Goal: Navigation & Orientation: Go to known website

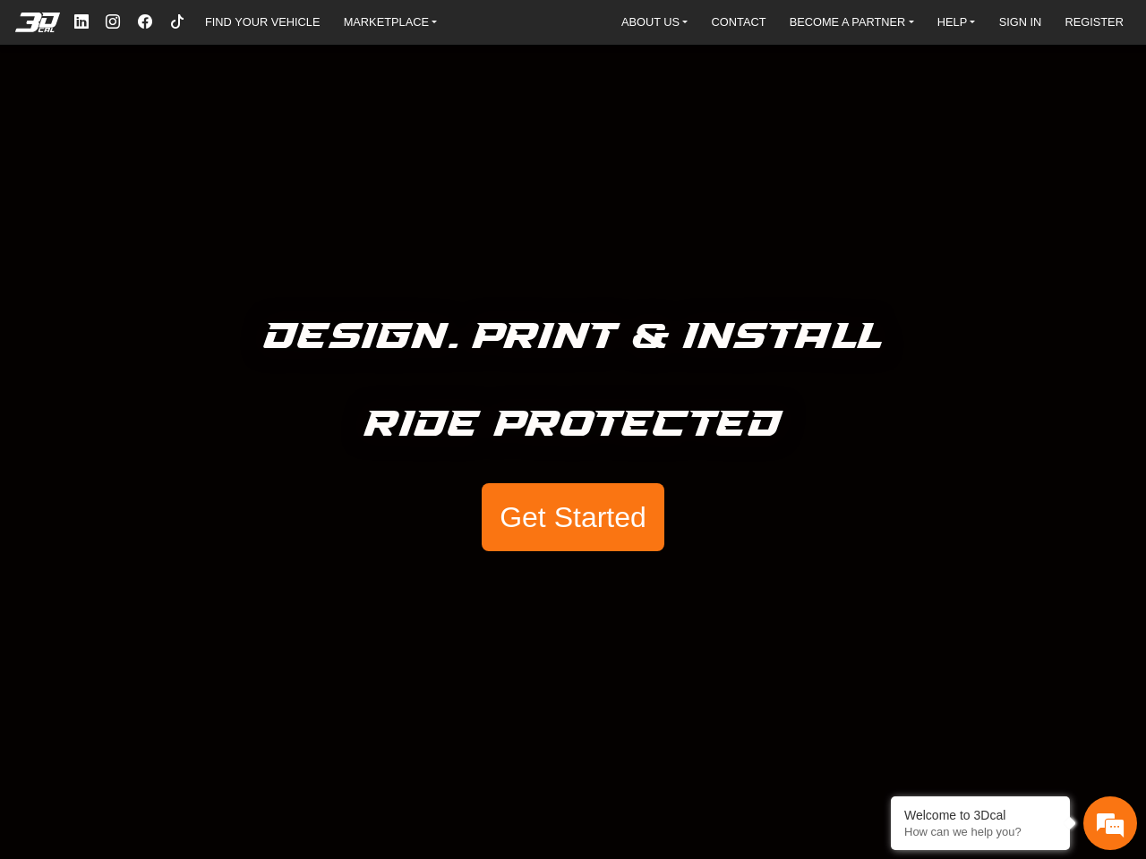
click at [573, 430] on h5 "Ride Protected" at bounding box center [573, 425] width 418 height 59
click at [38, 22] on em at bounding box center [38, 23] width 72 height 20
click at [390, 21] on link "MARKETPLACE" at bounding box center [391, 22] width 108 height 26
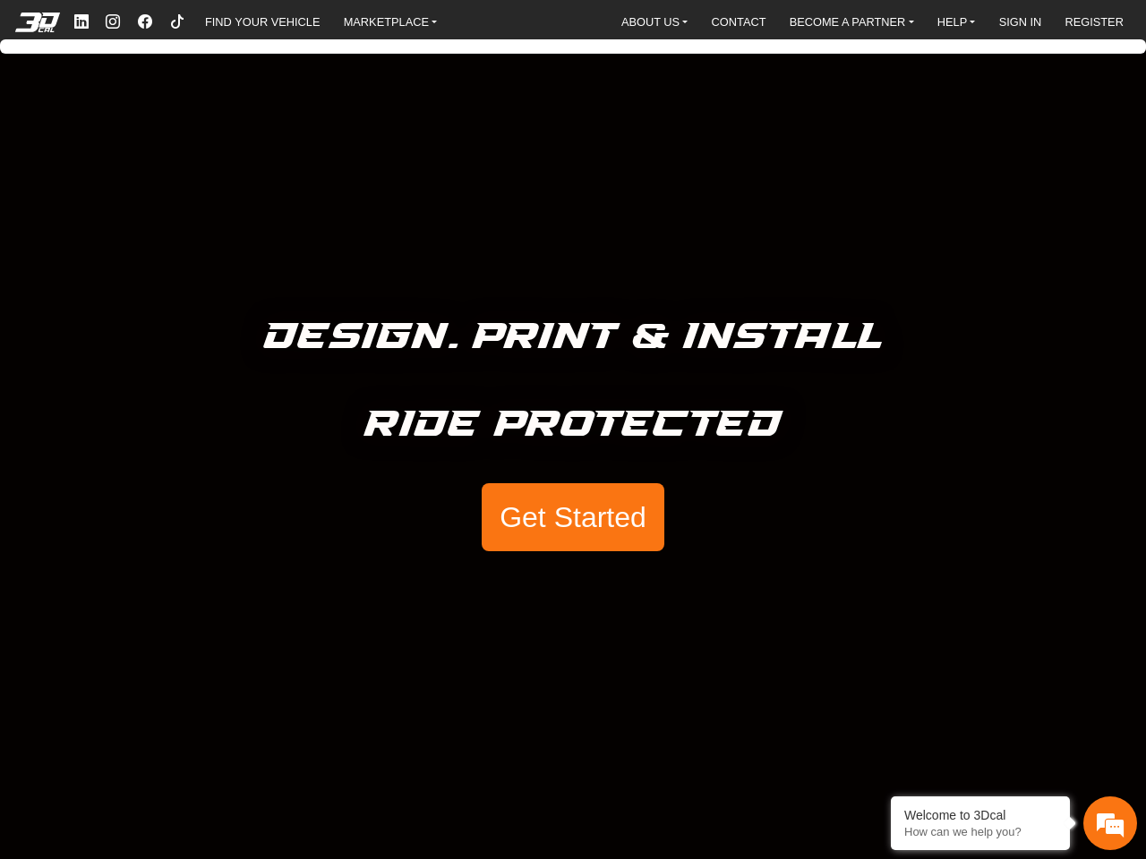
click at [1021, 21] on link "SIGN IN" at bounding box center [1020, 22] width 57 height 26
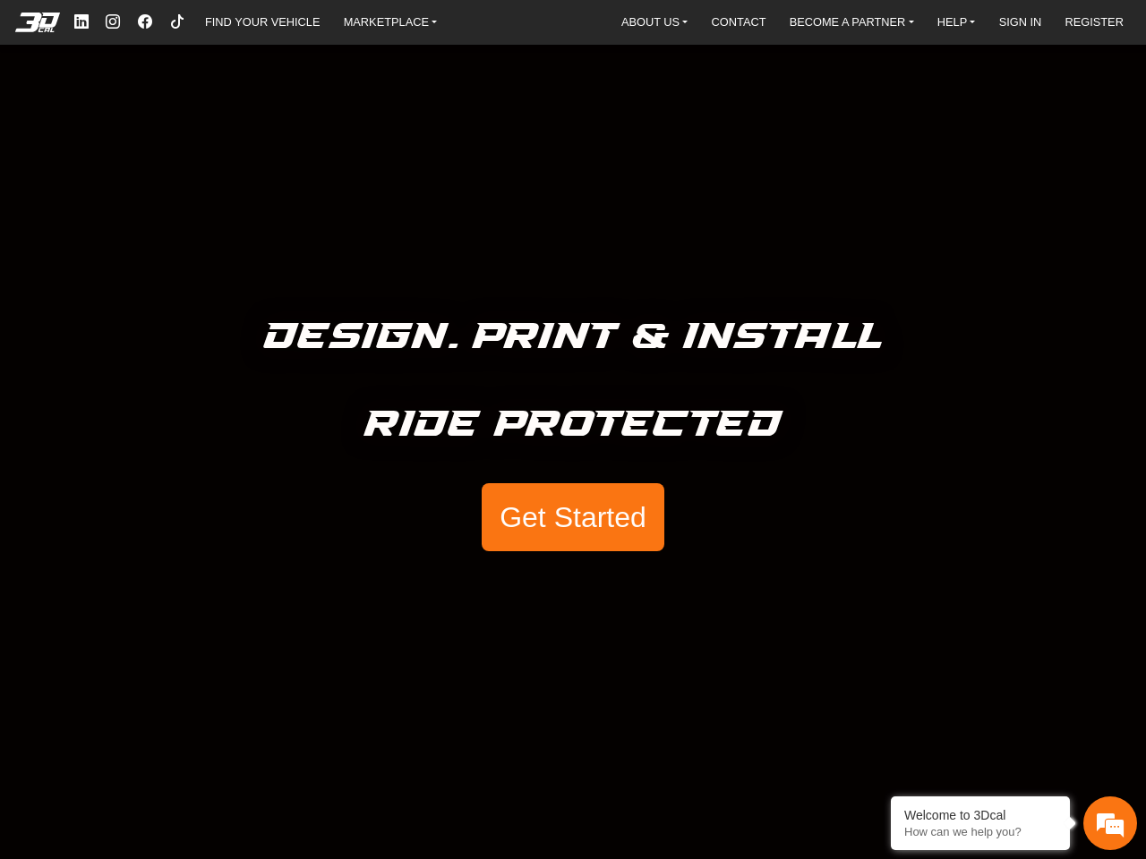
click at [1093, 21] on link "REGISTER" at bounding box center [1093, 22] width 73 height 26
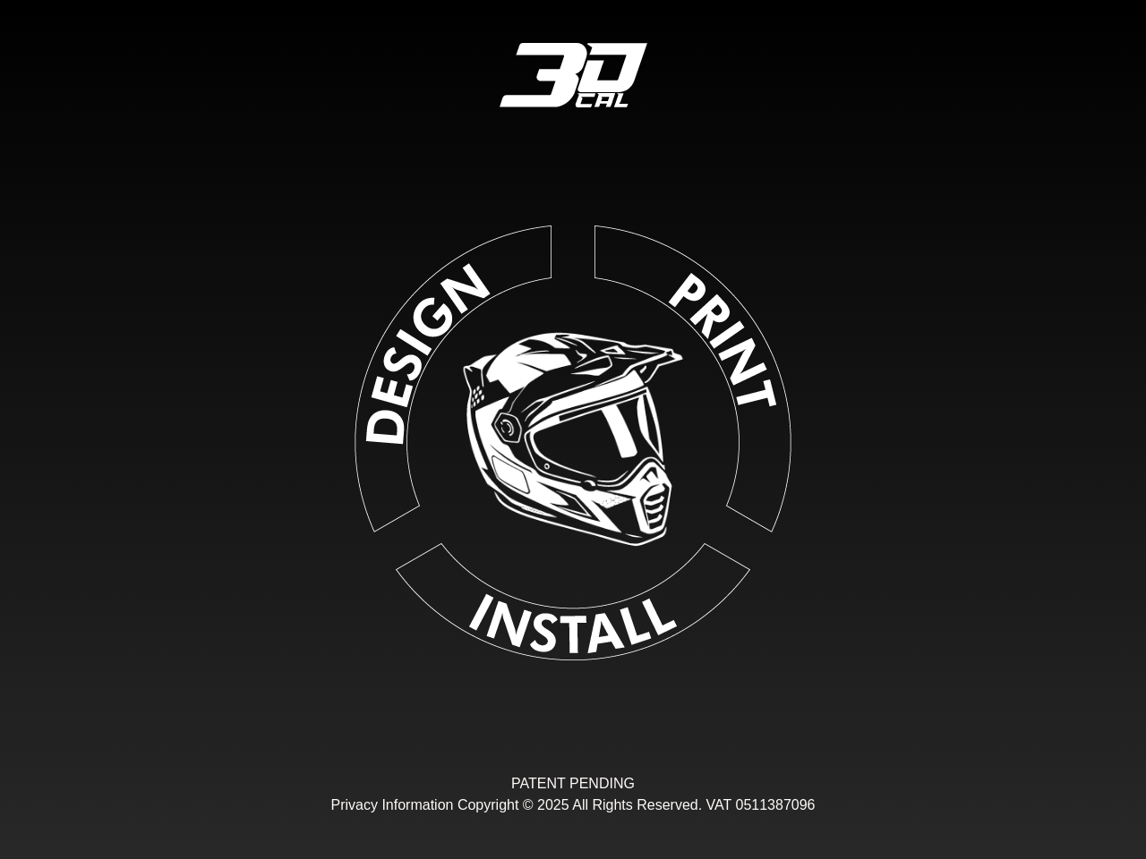
click at [570, 517] on div "Loading... PATENT PENDING Privacy Information Copyright © 2025 All Rights Reser…" at bounding box center [573, 429] width 1146 height 859
click at [1110, 824] on div "3DCAL User login Continue with Email and Password Continue with Google Continue…" at bounding box center [573, 429] width 1146 height 859
